Goal: Navigation & Orientation: Find specific page/section

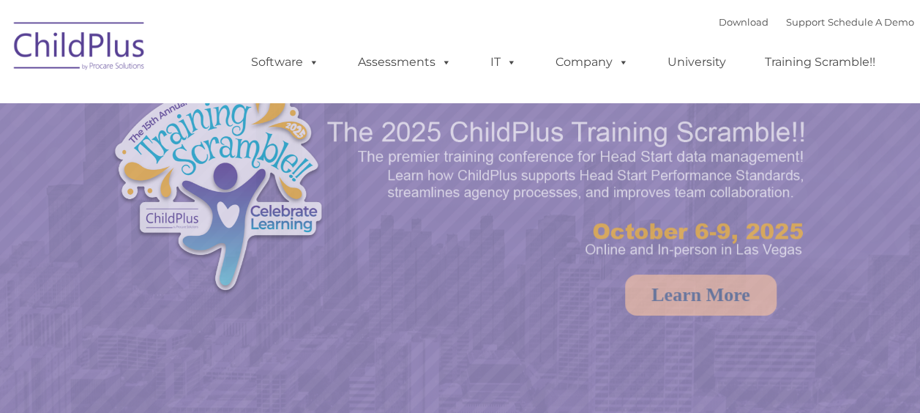
select select "MEDIUM"
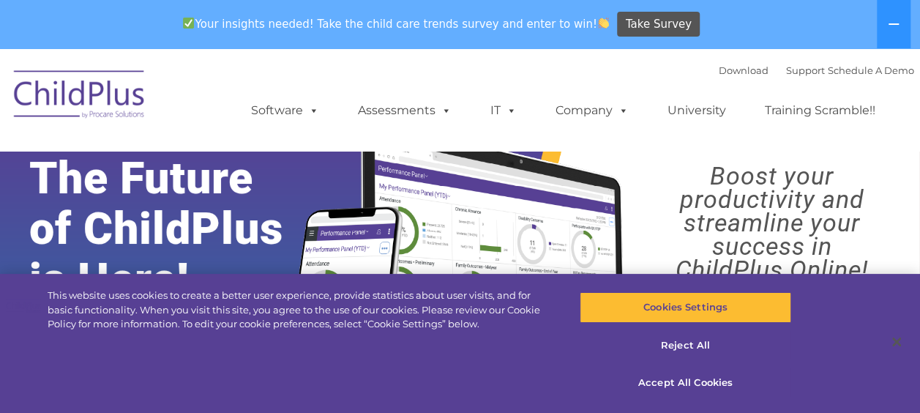
click at [94, 92] on img at bounding box center [80, 96] width 146 height 73
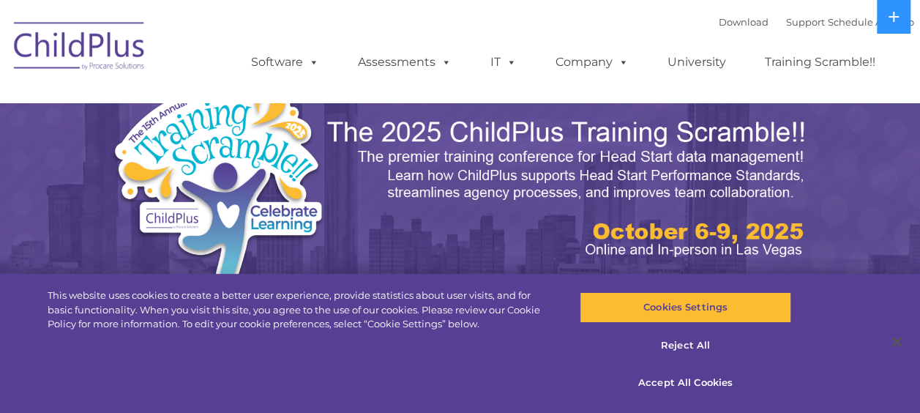
select select "MEDIUM"
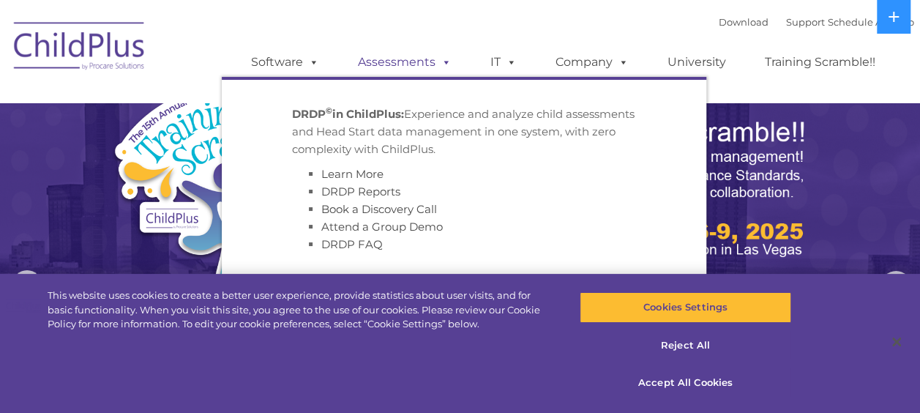
click at [419, 59] on link "Assessments" at bounding box center [404, 62] width 123 height 29
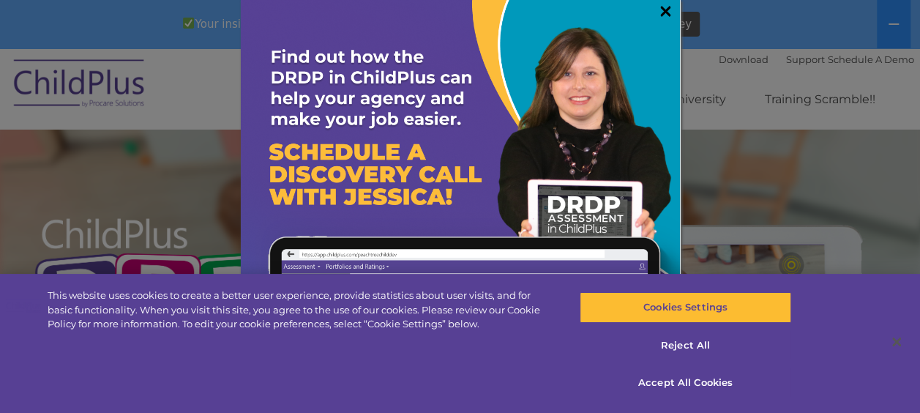
click at [658, 10] on link "×" at bounding box center [665, 11] width 17 height 15
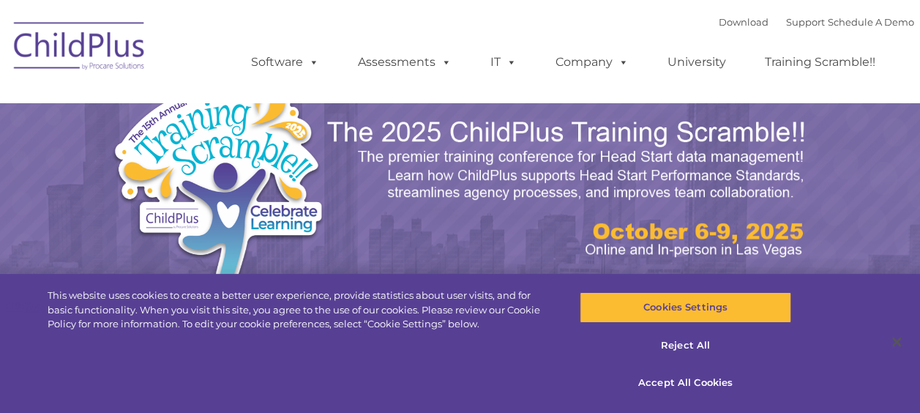
select select "MEDIUM"
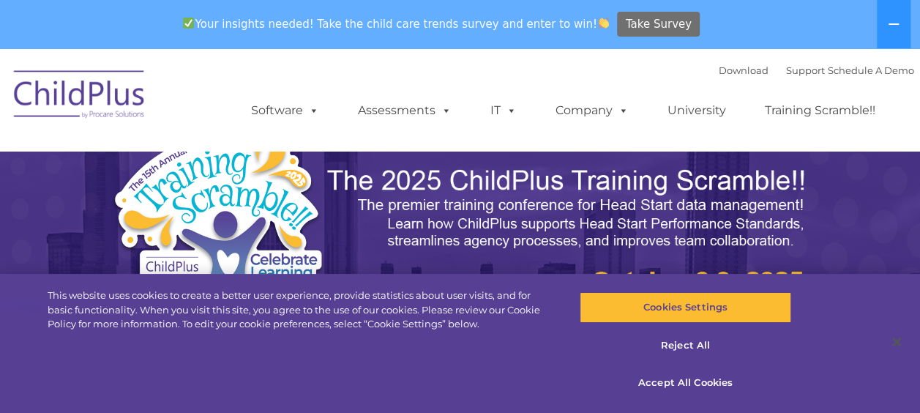
click at [626, 25] on span "Take Survey" at bounding box center [659, 25] width 66 height 26
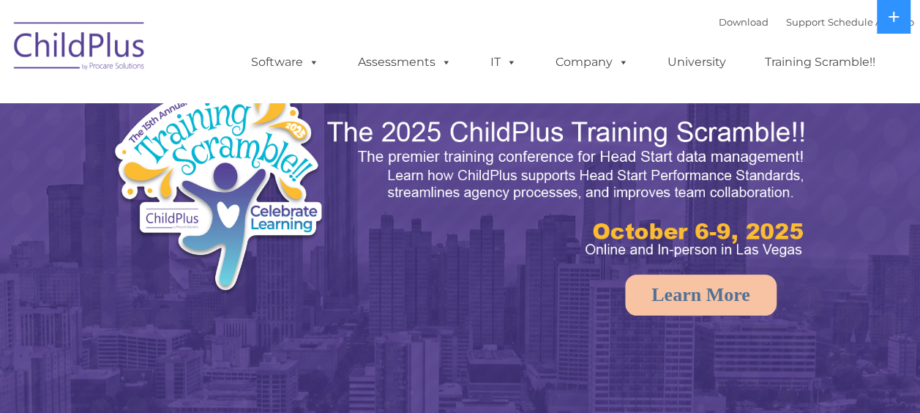
select select "MEDIUM"
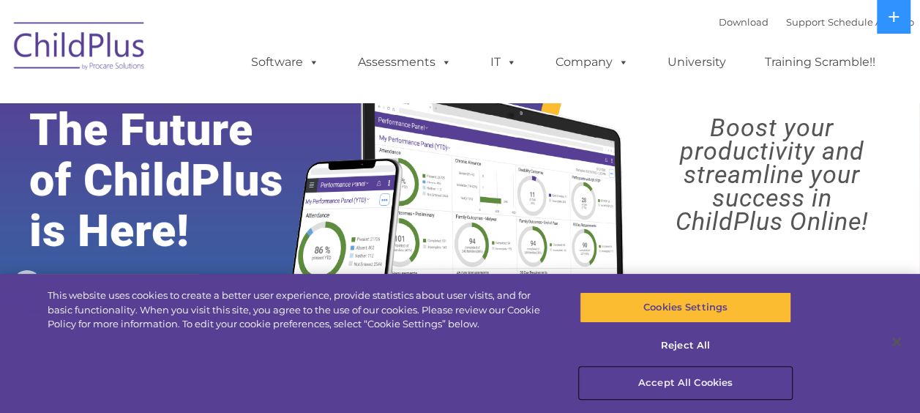
click at [680, 385] on button "Accept All Cookies" at bounding box center [685, 382] width 211 height 31
